Goal: Information Seeking & Learning: Learn about a topic

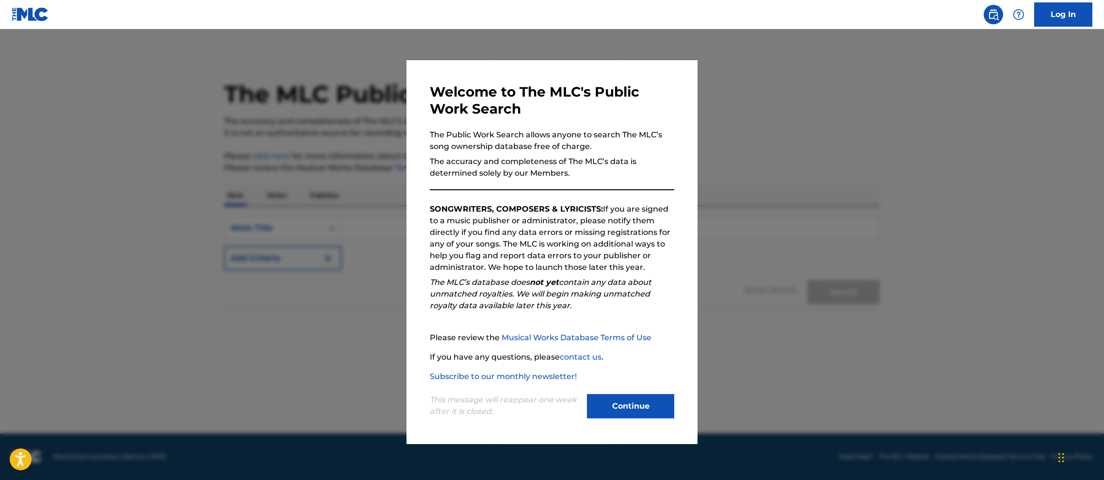
click at [652, 407] on button "Continue" at bounding box center [630, 406] width 87 height 24
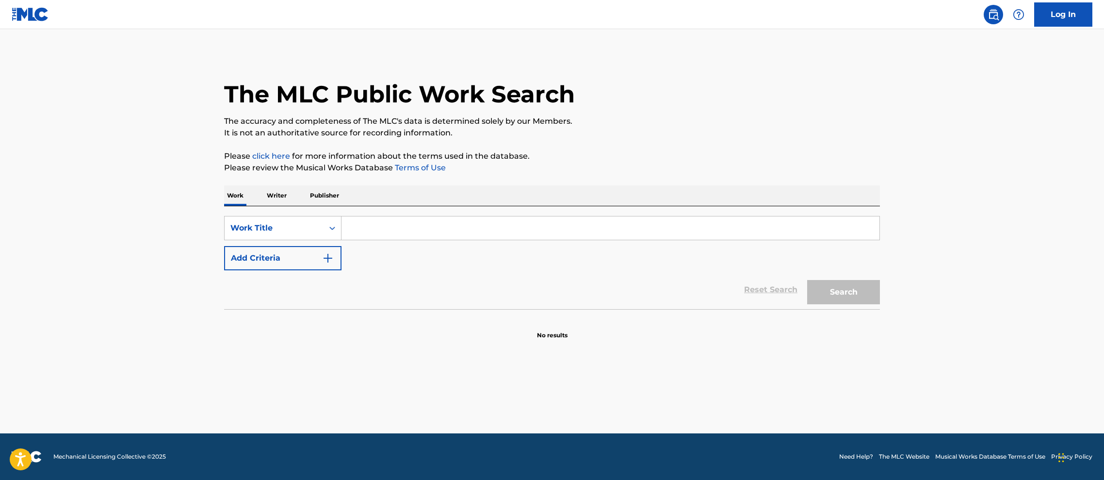
click at [282, 197] on p "Writer" at bounding box center [277, 195] width 26 height 20
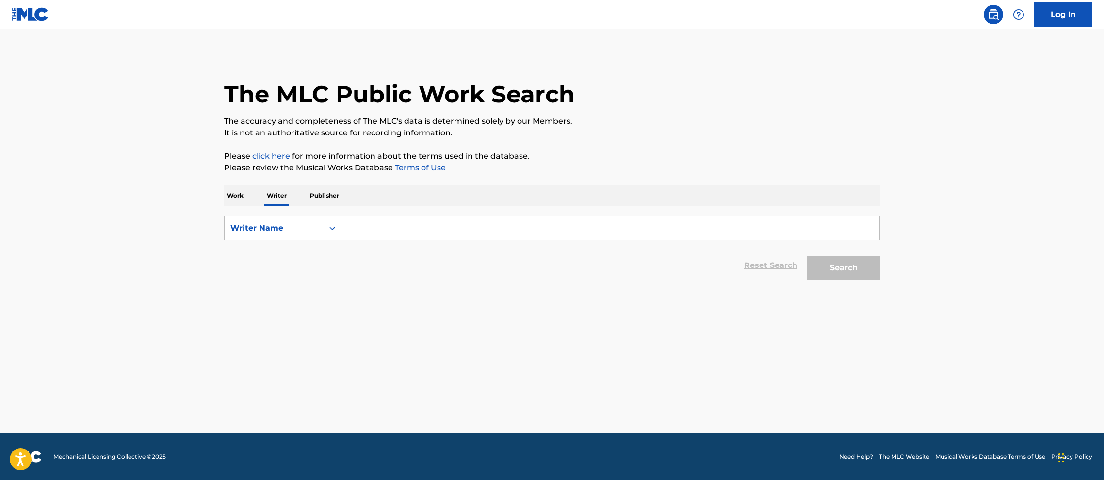
click at [388, 226] on input "Search Form" at bounding box center [611, 227] width 538 height 23
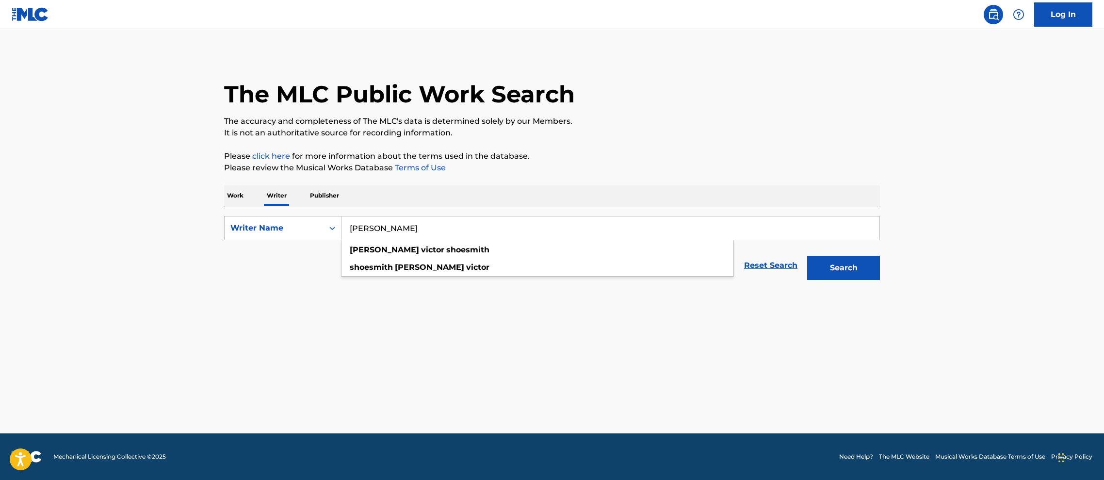
type input "[PERSON_NAME]"
click at [807, 256] on button "Search" at bounding box center [843, 268] width 73 height 24
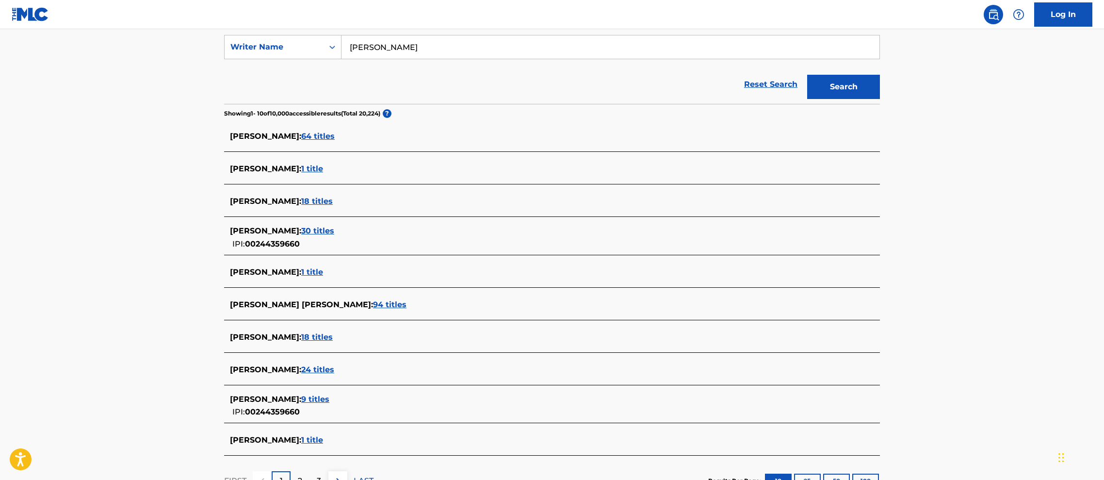
scroll to position [182, 0]
click at [373, 304] on span "94 titles" at bounding box center [389, 302] width 33 height 9
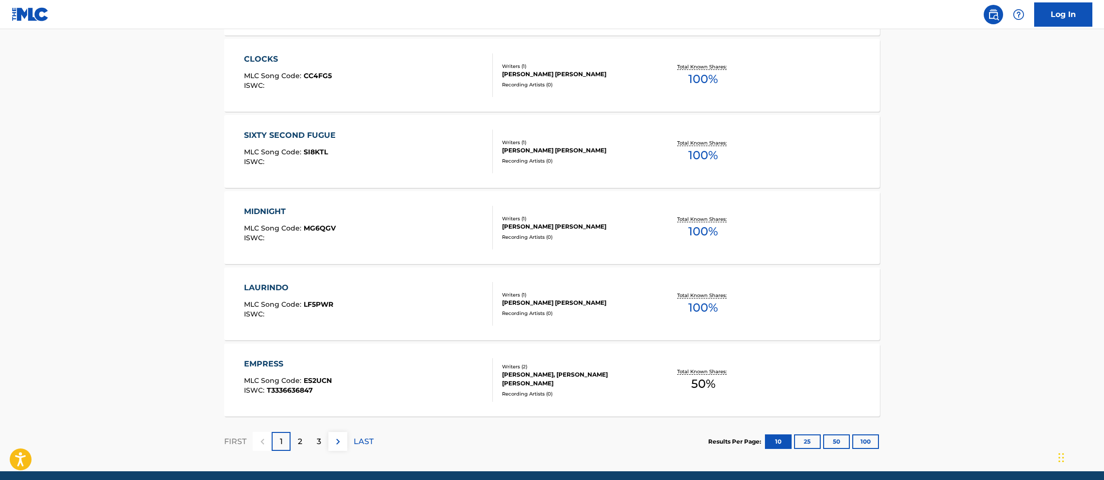
scroll to position [708, 0]
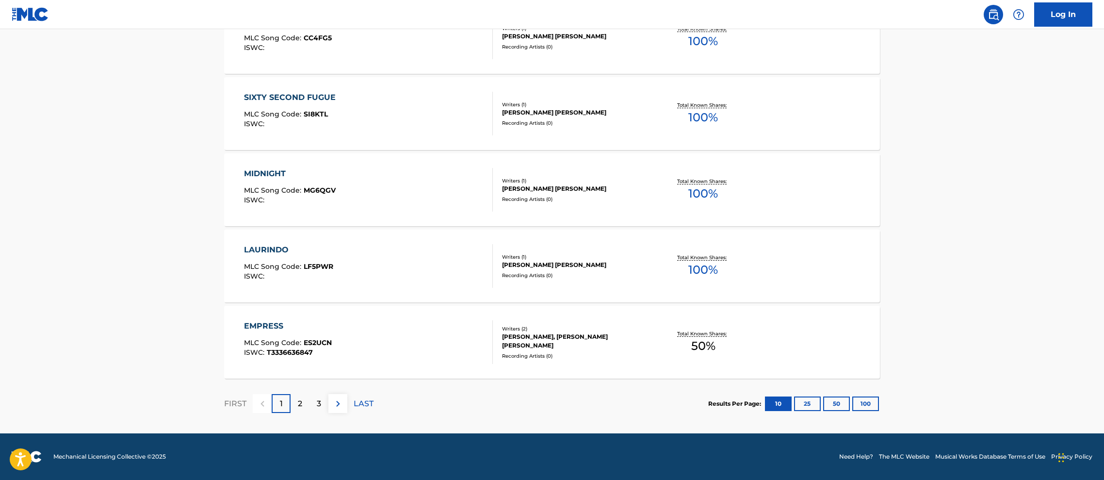
click at [266, 324] on div "EMPRESS" at bounding box center [288, 326] width 88 height 12
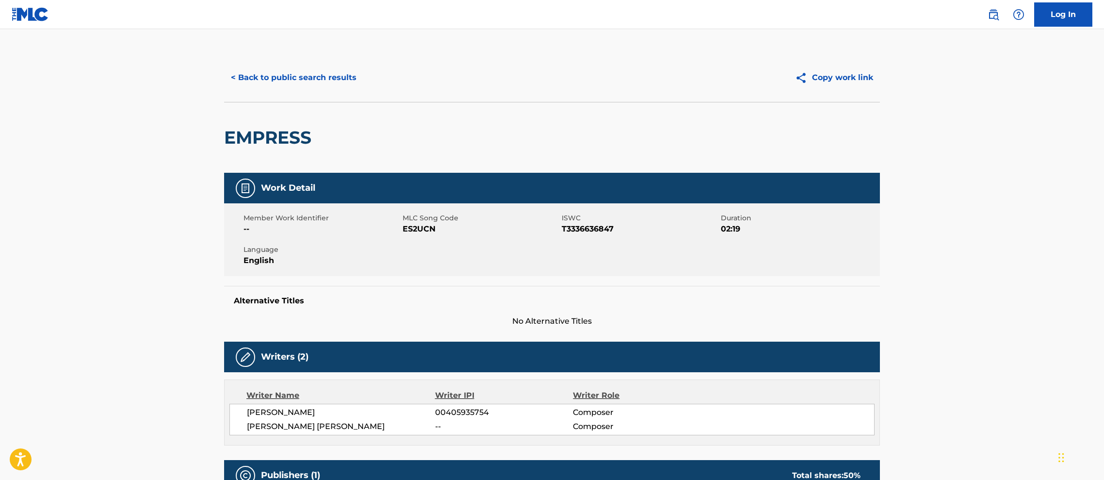
click at [292, 82] on button "< Back to public search results" at bounding box center [293, 77] width 139 height 24
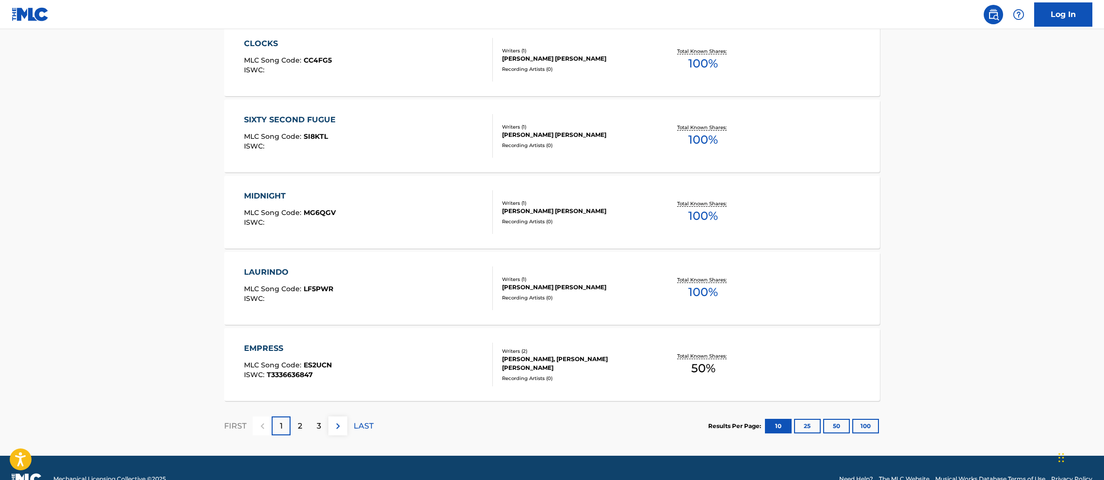
scroll to position [708, 0]
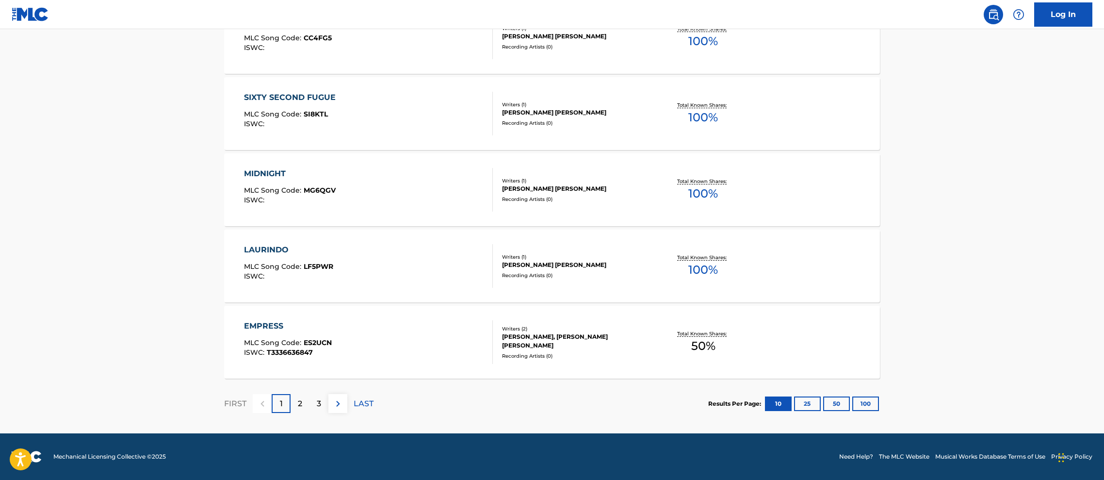
click at [299, 402] on p "2" at bounding box center [300, 404] width 4 height 12
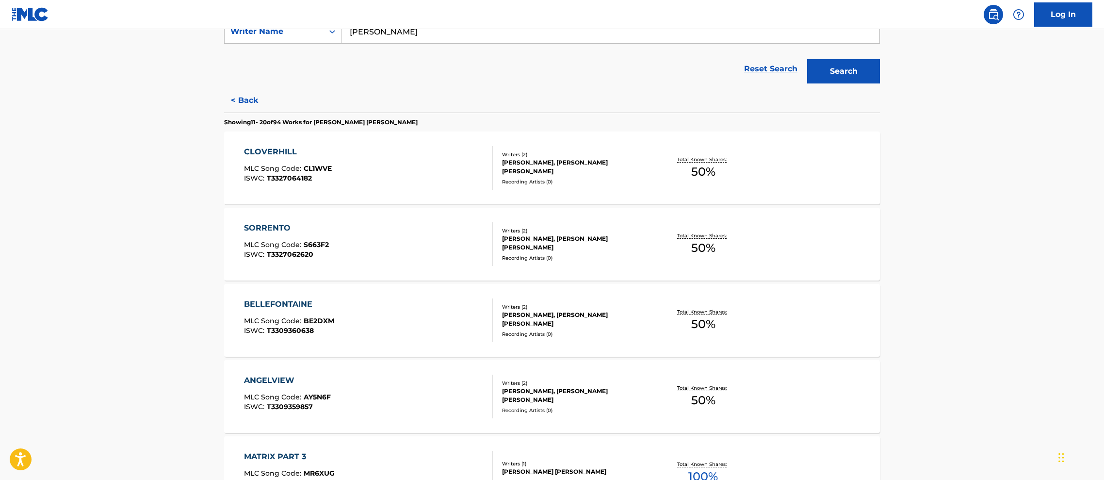
scroll to position [199, 0]
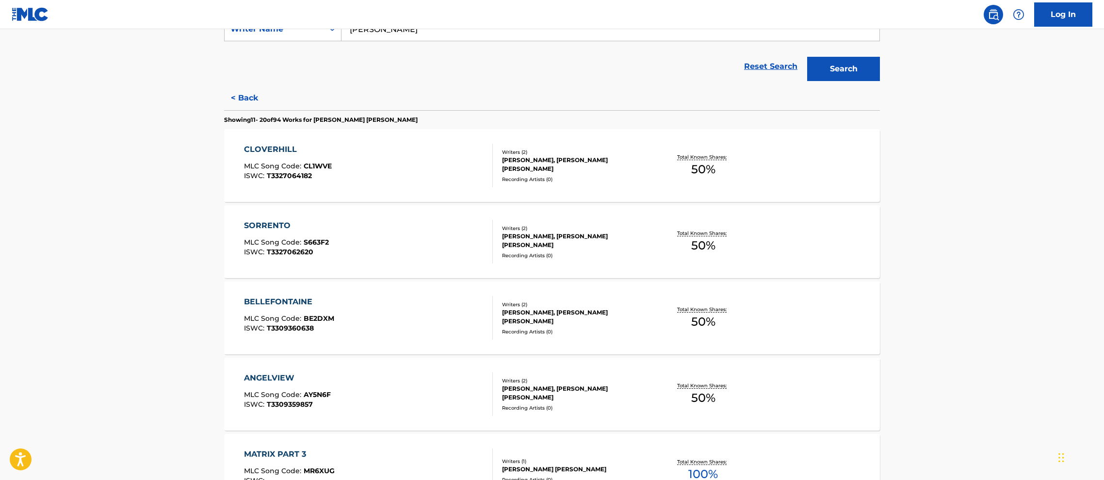
click at [293, 300] on div "BELLEFONTAINE" at bounding box center [289, 302] width 90 height 12
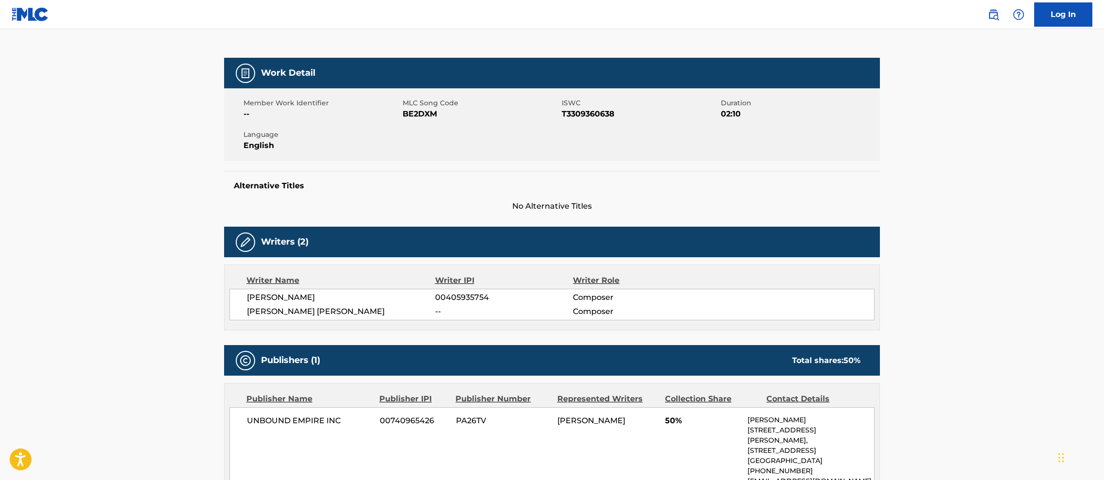
scroll to position [17, 0]
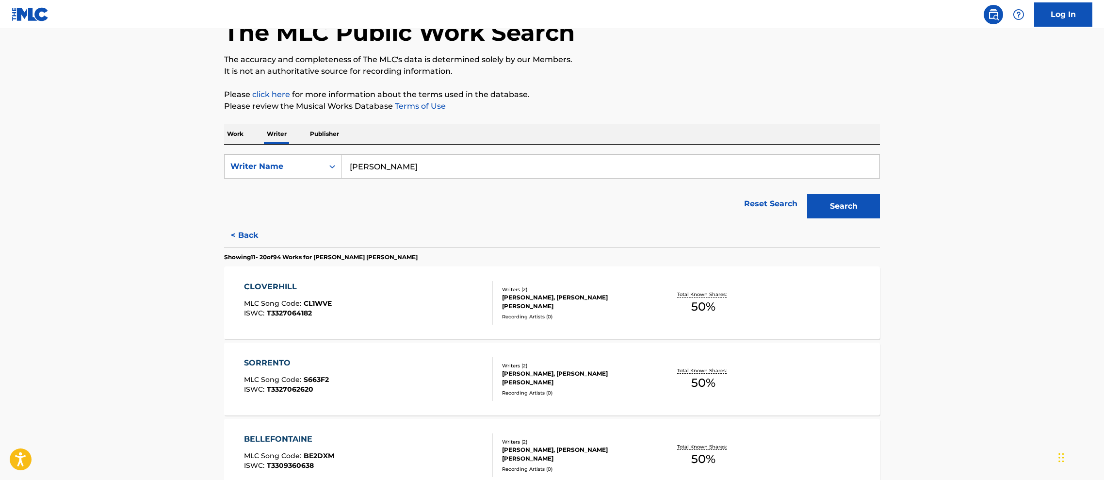
scroll to position [130, 0]
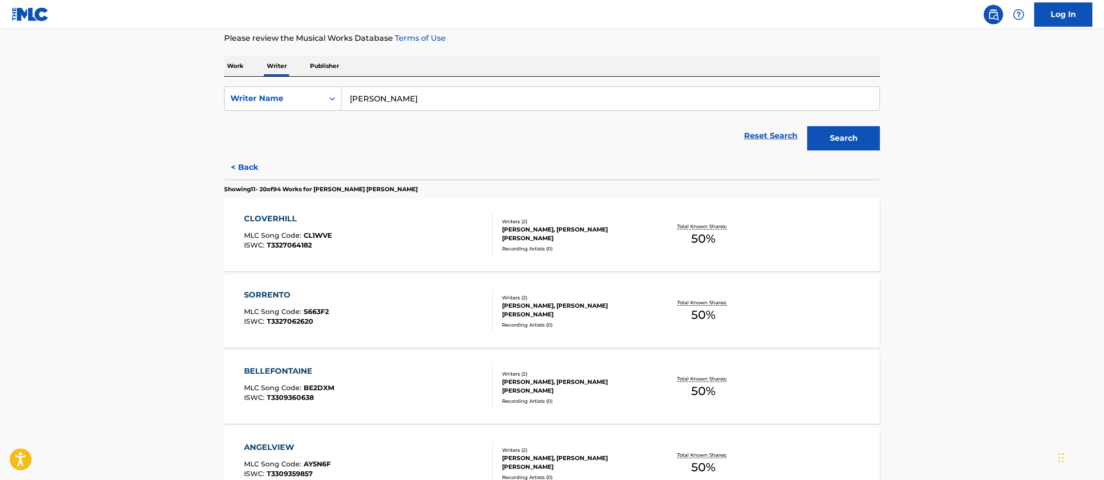
click at [268, 217] on div "CLOVERHILL" at bounding box center [288, 219] width 88 height 12
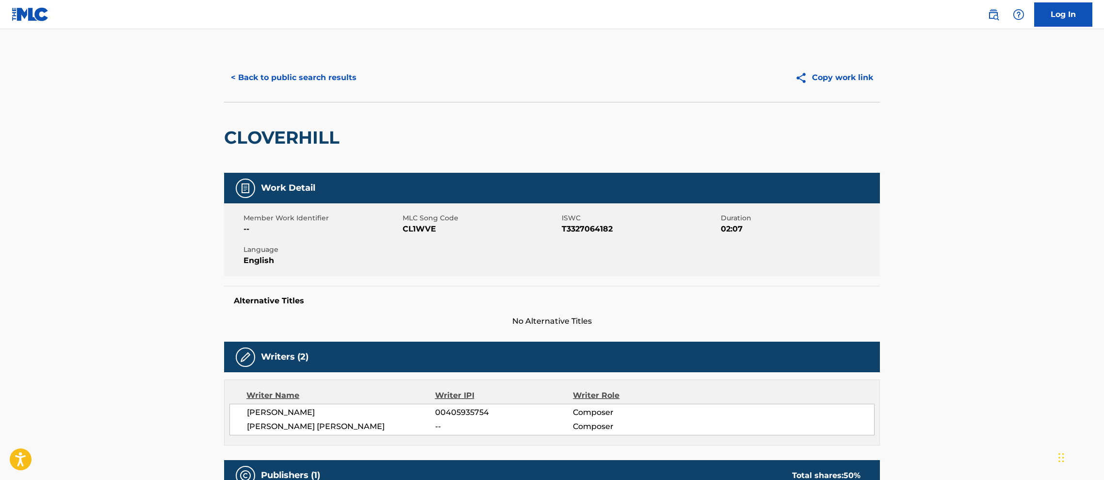
click at [294, 82] on button "< Back to public search results" at bounding box center [293, 77] width 139 height 24
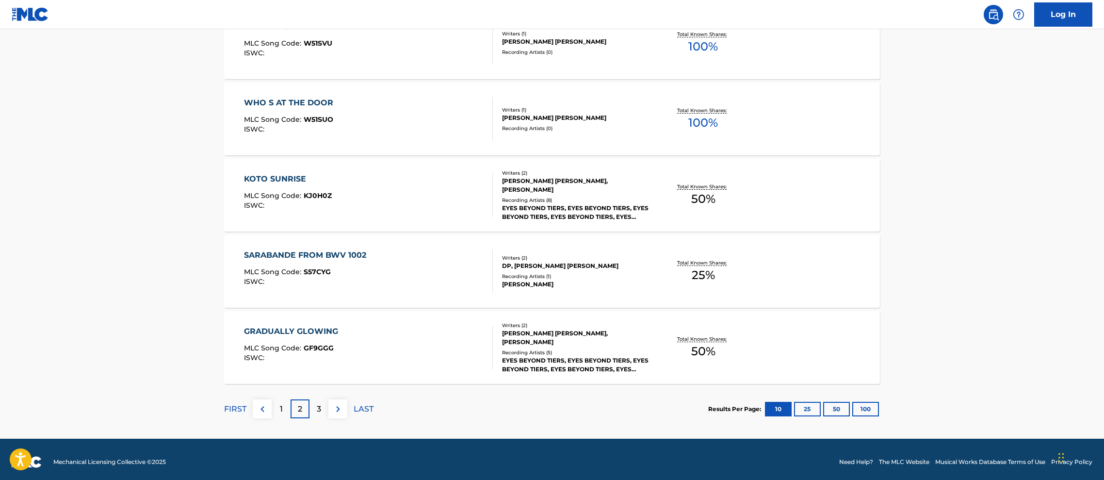
scroll to position [708, 0]
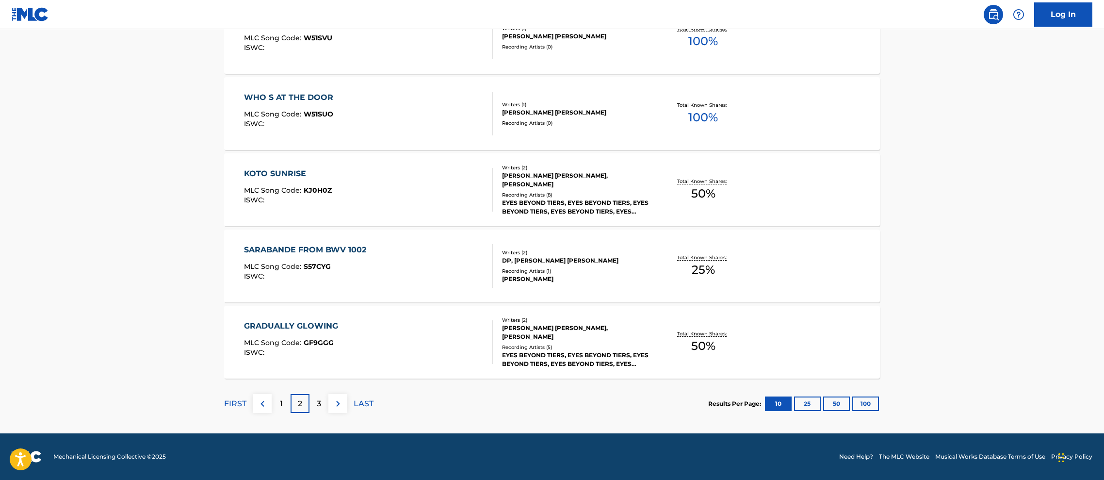
click at [321, 404] on p "3" at bounding box center [319, 404] width 4 height 12
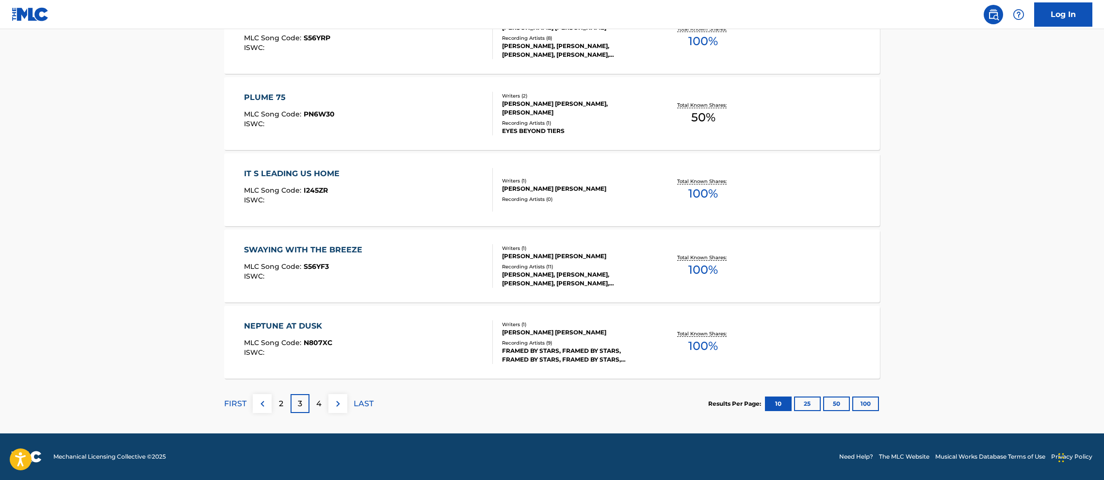
click at [328, 248] on div "SWAYING WITH THE BREEZE" at bounding box center [305, 250] width 123 height 12
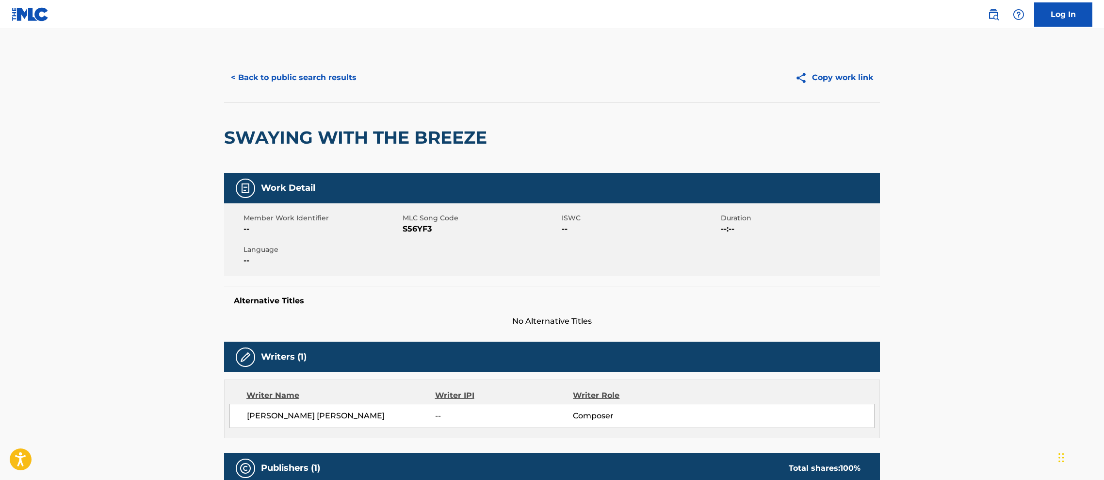
click at [312, 80] on button "< Back to public search results" at bounding box center [293, 77] width 139 height 24
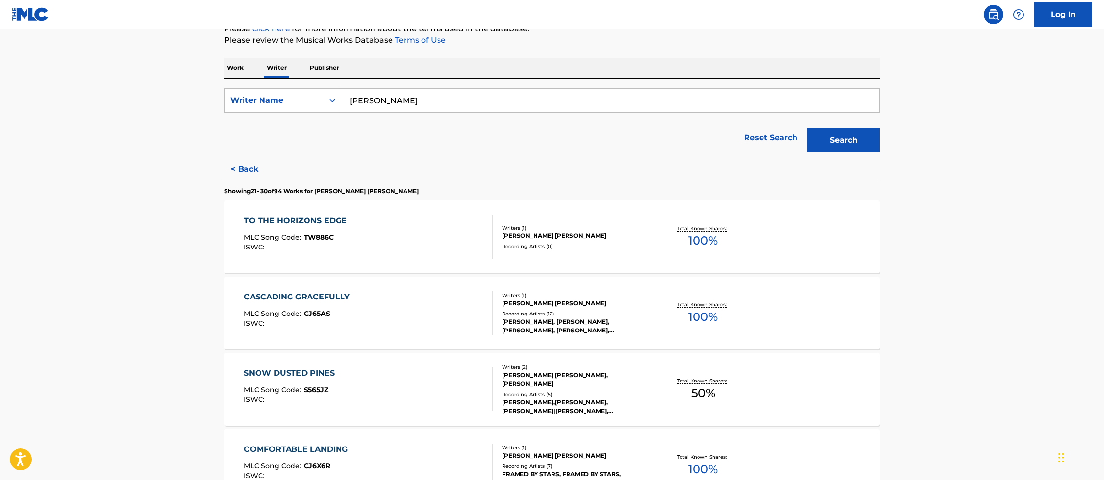
scroll to position [189, 0]
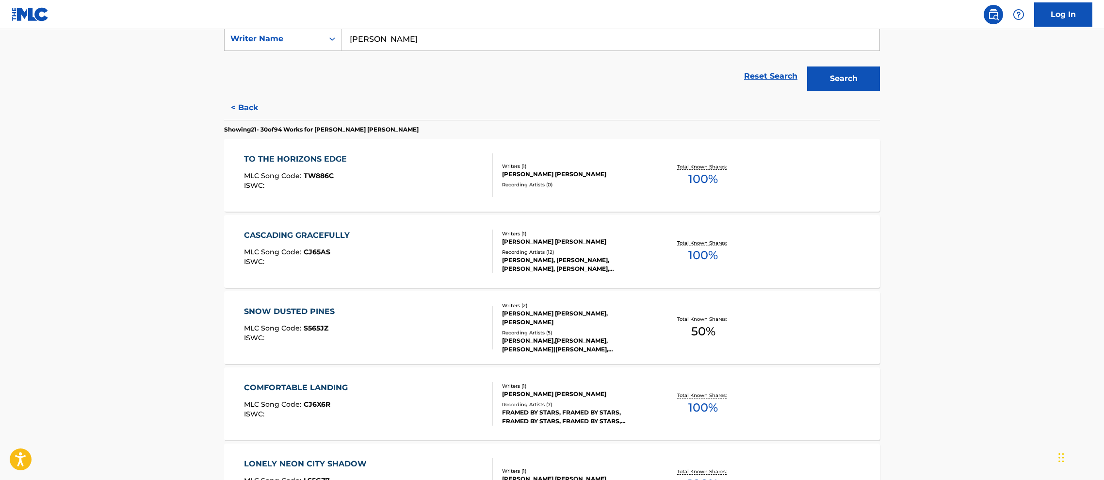
click at [291, 234] on div "CASCADING GRACEFULLY" at bounding box center [299, 235] width 111 height 12
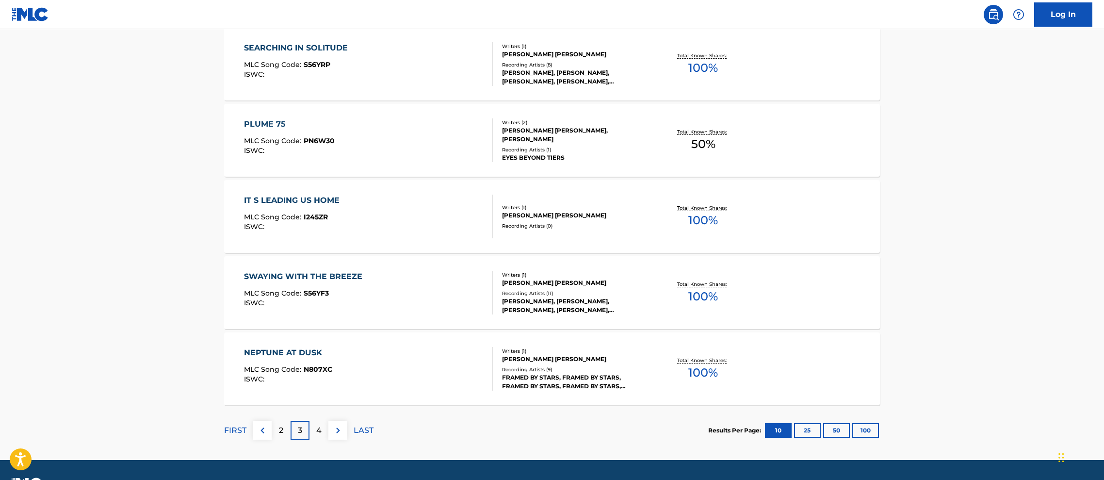
scroll to position [708, 0]
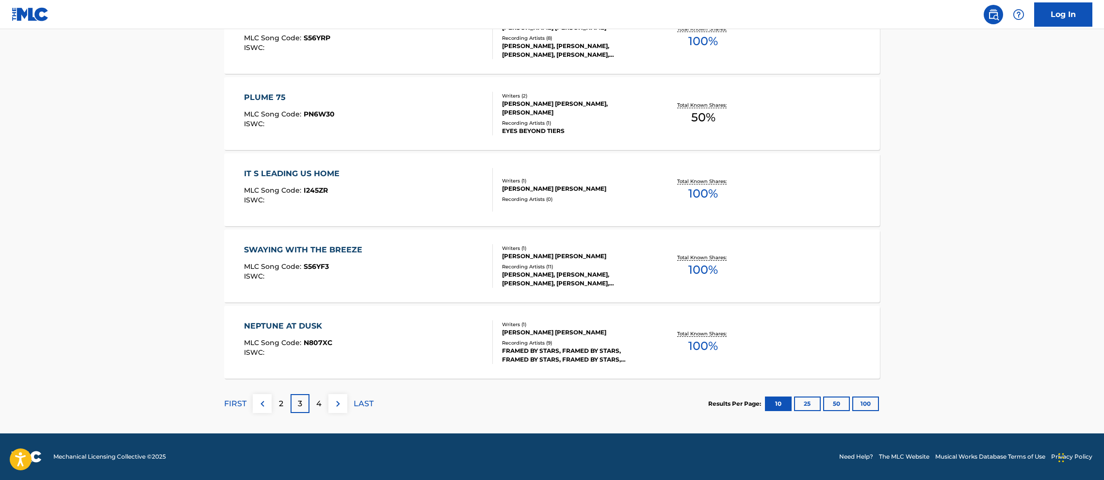
click at [369, 405] on p "LAST" at bounding box center [364, 404] width 20 height 12
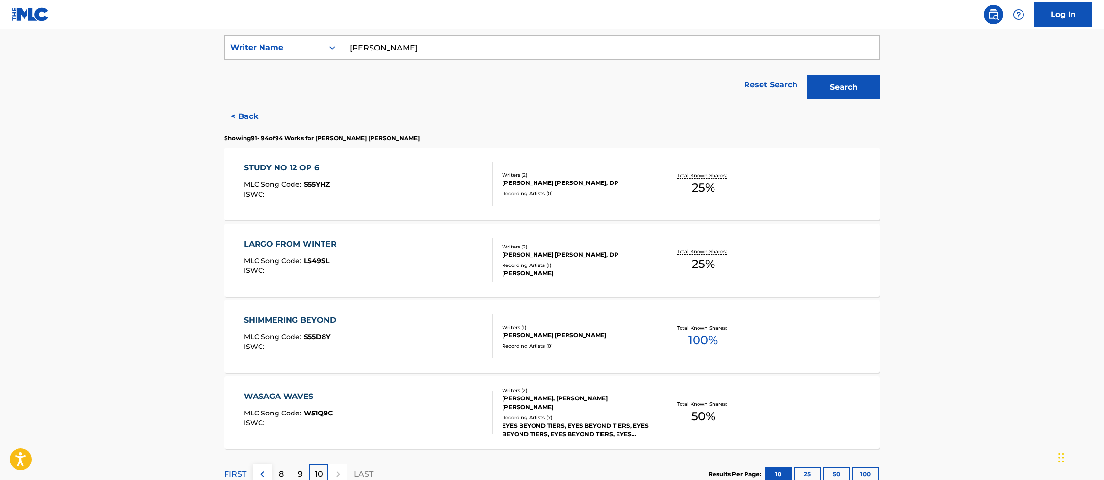
scroll to position [251, 0]
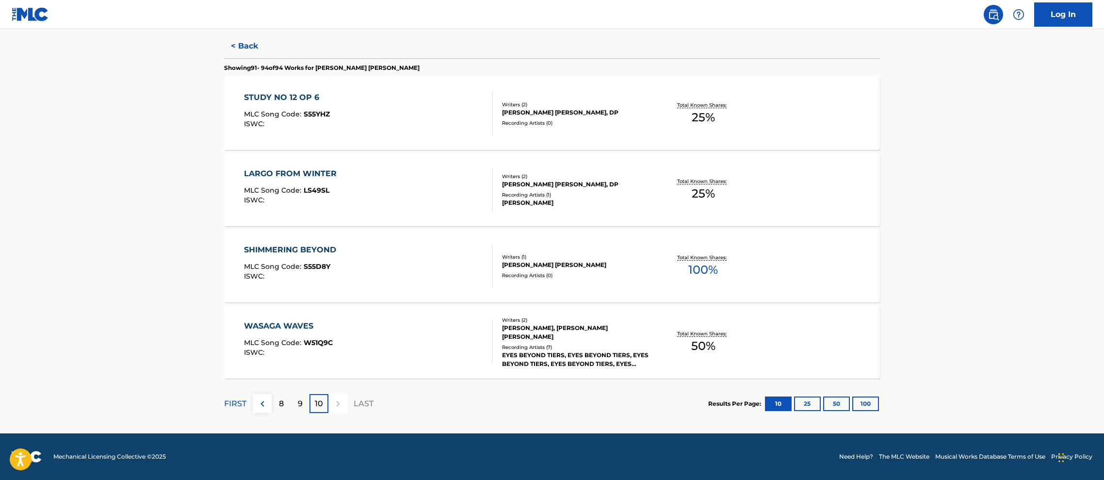
click at [295, 407] on div "9" at bounding box center [300, 403] width 19 height 19
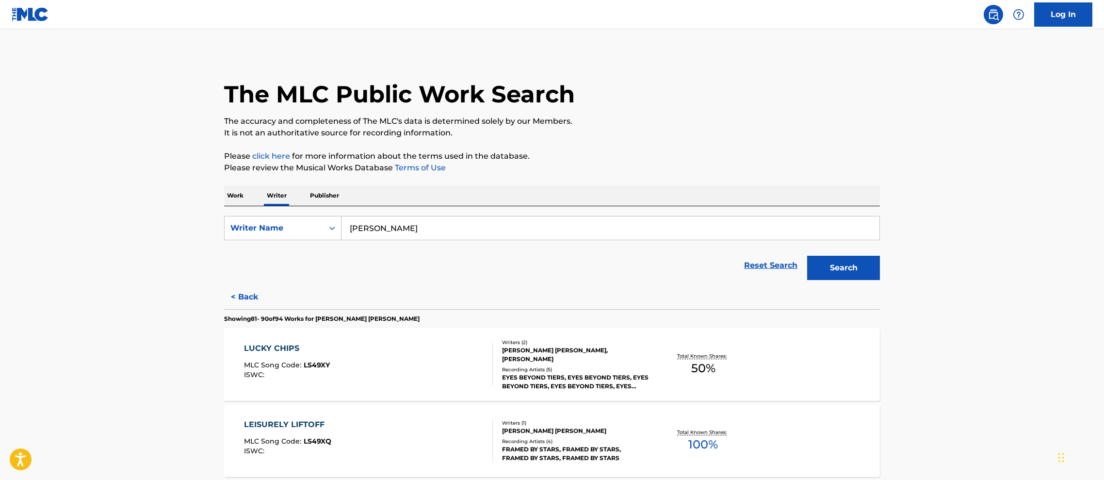
click at [311, 424] on div "LEISURELY LIFTOFF" at bounding box center [287, 425] width 87 height 12
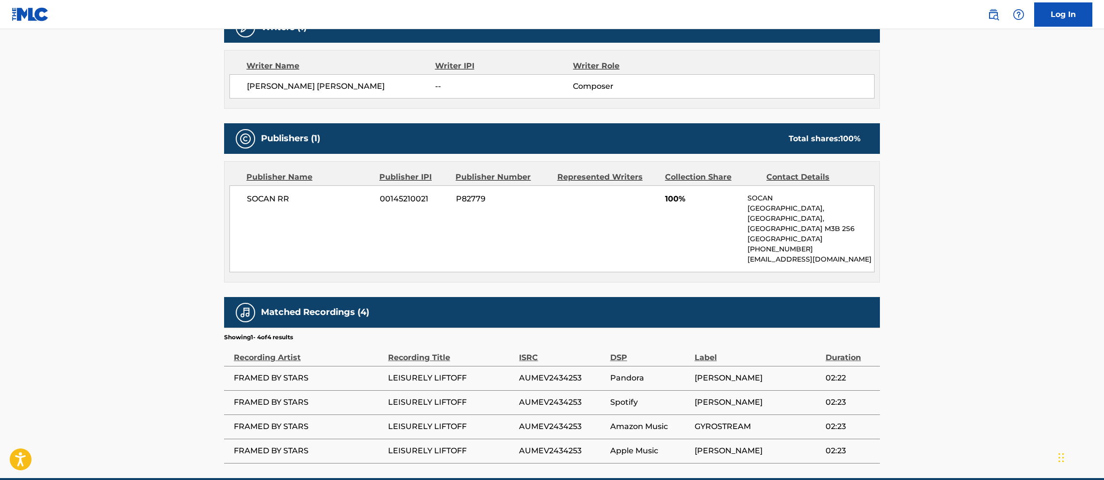
scroll to position [363, 0]
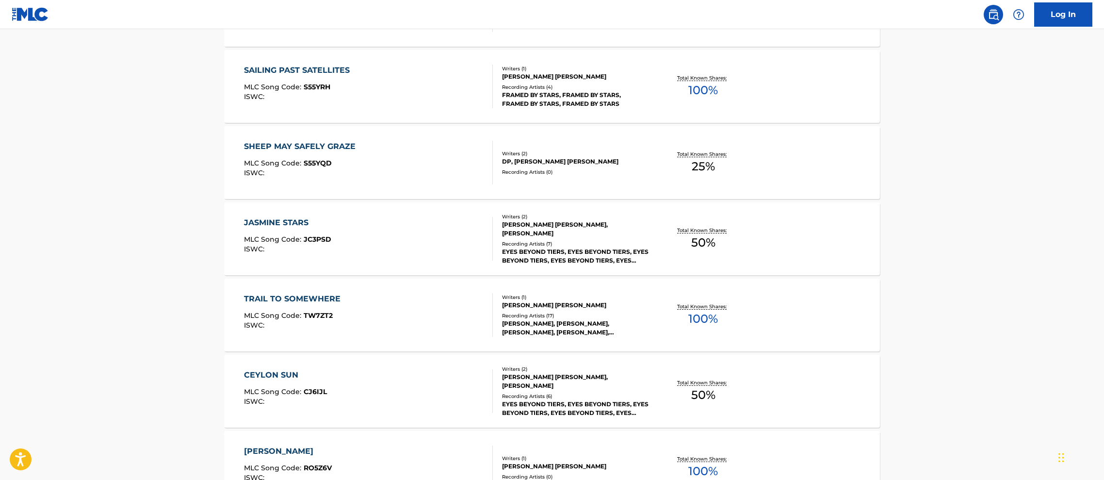
scroll to position [590, 0]
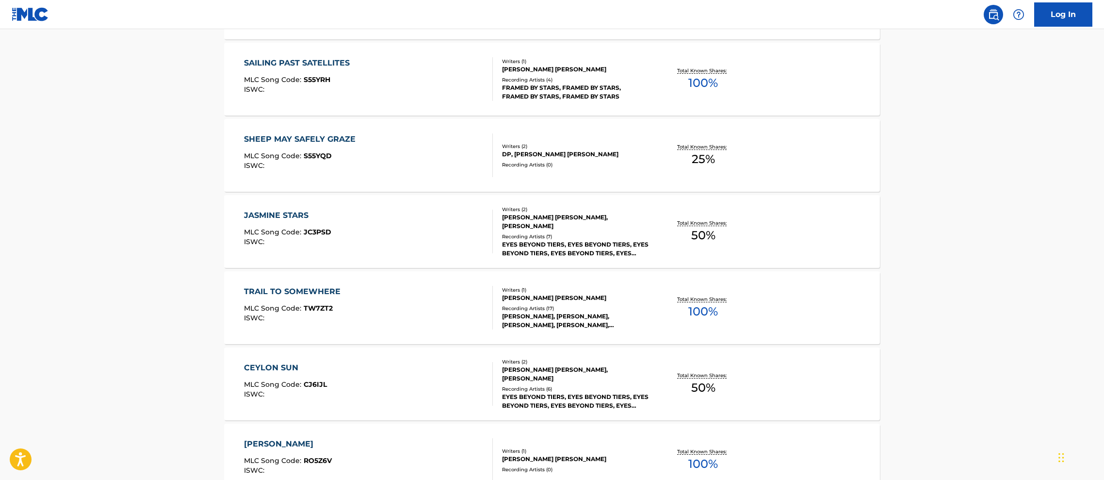
click at [319, 292] on div "TRAIL TO SOMEWHERE" at bounding box center [294, 292] width 101 height 12
